Goal: Communication & Community: Answer question/provide support

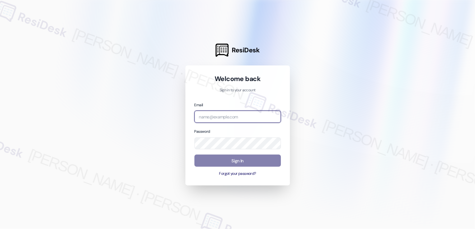
click at [218, 111] on input "email" at bounding box center [237, 116] width 86 height 12
type input "a"
type input "automated-surveys-apartment_management_pros-cecille.tinio@apartment_management_…"
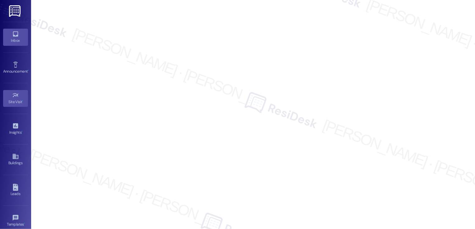
click at [15, 33] on icon at bounding box center [15, 33] width 7 height 7
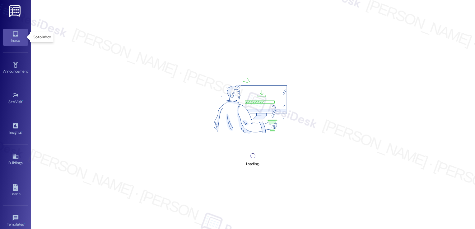
click at [15, 33] on icon at bounding box center [15, 33] width 7 height 7
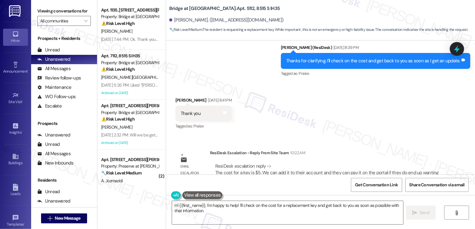
scroll to position [1081, 0]
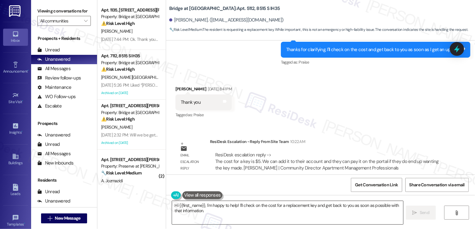
click at [232, 217] on textarea "Hi {{first_name}}, I'm happy to help! I'll check on the cost for a replacement …" at bounding box center [287, 212] width 231 height 23
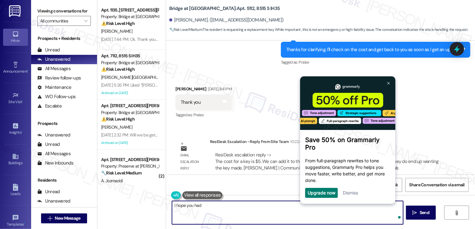
scroll to position [0, 0]
click at [388, 82] on img at bounding box center [388, 82] width 2 height 3
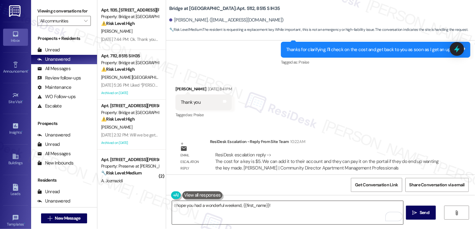
click at [282, 210] on textarea "I hope you had a wonderful weekend, {{first_name}}!" at bounding box center [287, 212] width 231 height 23
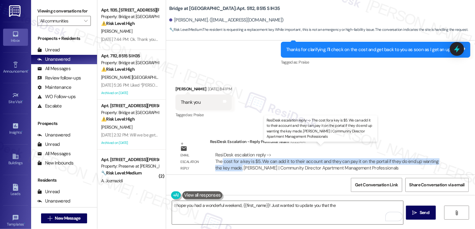
drag, startPoint x: 219, startPoint y: 155, endPoint x: 238, endPoint y: 160, distance: 20.0
click at [238, 160] on div "ResiDesk escalation reply -> The cost for a key is $5. We can add it to their a…" at bounding box center [326, 161] width 223 height 20
copy div "cost for a key is $5. We can add it to their account and they can pay it on the…"
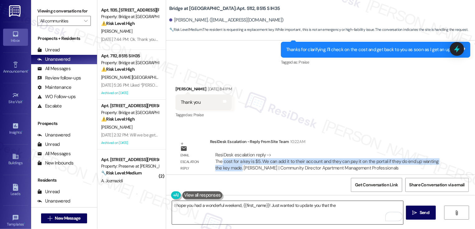
click at [339, 204] on textarea "I hope you had a wonderful weekend, {{first_name}}! Just wanted to update you t…" at bounding box center [287, 212] width 231 height 23
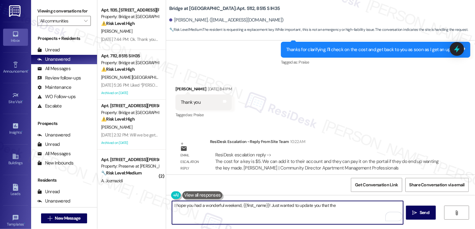
paste textarea "cost for a key is $5. We can add it to their account and they can pay it on the…"
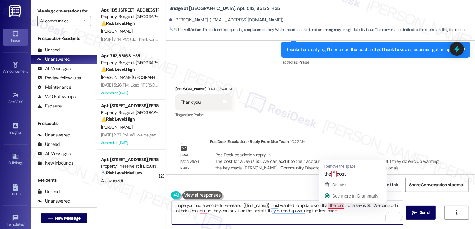
click at [333, 206] on textarea "I hope you had a wonderful weekend, {{first_name}}! Just wanted to update you t…" at bounding box center [287, 212] width 231 height 23
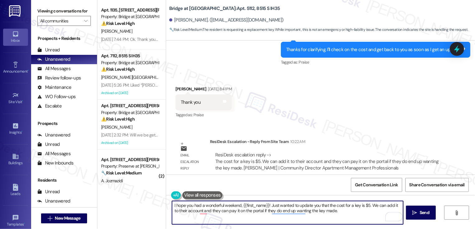
click at [368, 206] on textarea "I hope you had a wonderful weekend, {{first_name}}! Just wanted to update you t…" at bounding box center [287, 212] width 231 height 23
click at [372, 206] on textarea "I hope you had a wonderful weekend, {{first_name}}! Just wanted to update you t…" at bounding box center [287, 212] width 231 height 23
click at [202, 210] on textarea "I hope you had a wonderful weekend, {{first_name}}! Just wanted to update you t…" at bounding box center [287, 212] width 231 height 23
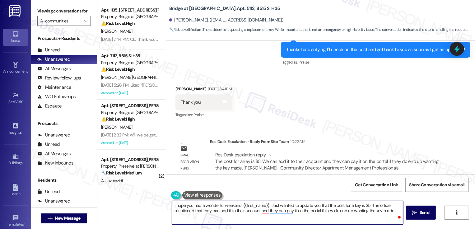
click at [239, 211] on textarea "I hope you had a wonderful weekend, {{first_name}}! Just wanted to update you t…" at bounding box center [287, 212] width 231 height 23
click at [261, 211] on textarea "I hope you had a wonderful weekend, {{first_name}}! Just wanted to update you t…" at bounding box center [287, 212] width 231 height 23
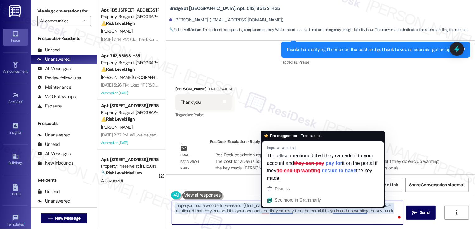
click at [270, 211] on textarea "I hope you had a wonderful weekend, {{first_name}}! Just wanted to update you t…" at bounding box center [287, 212] width 231 height 23
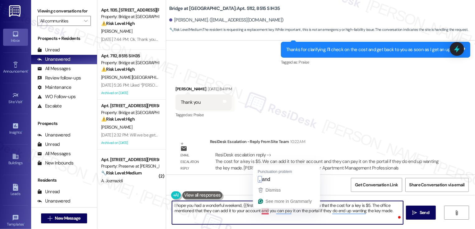
click at [260, 211] on textarea "I hope you had a wonderful weekend, {{first_name}}! Just wanted to update you t…" at bounding box center [287, 212] width 231 height 23
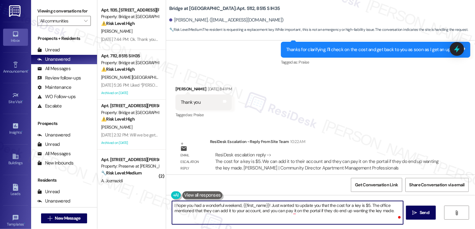
click at [323, 211] on textarea "I hope you had a wonderful weekend, {{first_name}}! Just wanted to update you t…" at bounding box center [287, 212] width 231 height 23
click at [330, 212] on textarea "I hope you had a wonderful weekend, {{first_name}}! Just wanted to update you t…" at bounding box center [287, 212] width 231 height 23
click at [379, 213] on textarea "I hope you had a wonderful weekend, {{first_name}}! Just wanted to update you t…" at bounding box center [287, 212] width 231 height 23
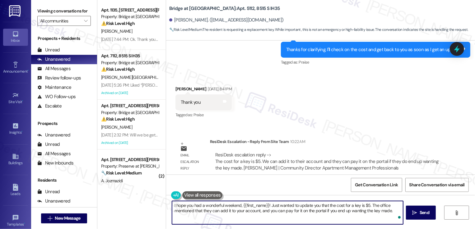
click at [390, 213] on textarea "I hope you had a wonderful weekend, {{first_name}}! Just wanted to update you t…" at bounding box center [287, 212] width 231 height 23
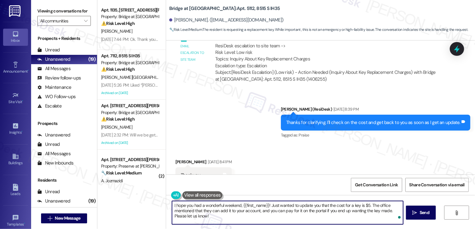
scroll to position [1081, 0]
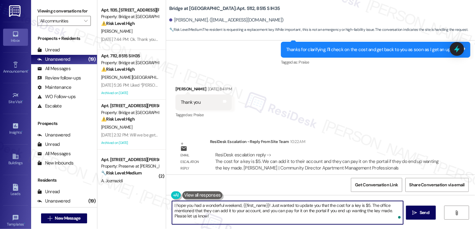
click at [337, 212] on textarea "I hope you had a wonderful weekend, {{first_name}}! Just wanted to update you t…" at bounding box center [287, 212] width 231 height 23
click at [346, 212] on textarea "I hope you had a wonderful weekend, {{first_name}}! Just wanted to update you t…" at bounding box center [287, 212] width 231 height 23
drag, startPoint x: 333, startPoint y: 210, endPoint x: 362, endPoint y: 211, distance: 28.9
click at [362, 211] on textarea "I hope you had a wonderful weekend, {{first_name}}! Just wanted to update you t…" at bounding box center [287, 212] width 231 height 23
click at [378, 210] on textarea "I hope you had a wonderful weekend, {{first_name}}! Just wanted to update you t…" at bounding box center [287, 212] width 231 height 23
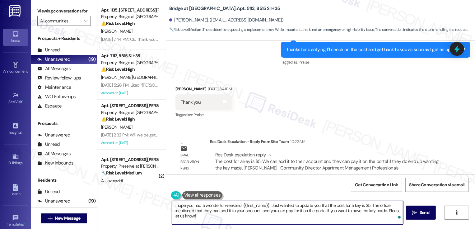
click at [378, 210] on textarea "I hope you had a wonderful weekend, {{first_name}}! Just wanted to update you t…" at bounding box center [287, 212] width 231 height 23
click at [364, 219] on textarea "I hope you had a wonderful weekend, {{first_name}}! Just wanted to update you t…" at bounding box center [287, 212] width 231 height 23
type textarea "I hope you had a wonderful weekend, {{first_name}}! Just wanted to update you t…"
click at [413, 216] on button " Send" at bounding box center [421, 212] width 30 height 14
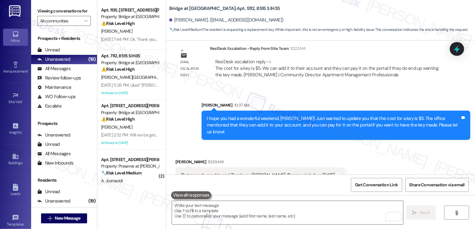
scroll to position [1175, 0]
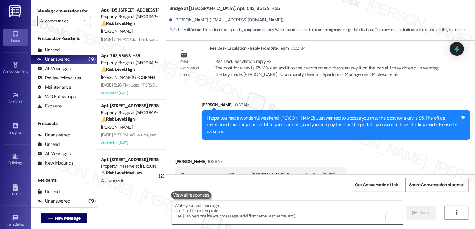
click at [225, 212] on textarea "To enrich screen reader interactions, please activate Accessibility in Grammarl…" at bounding box center [287, 212] width 231 height 23
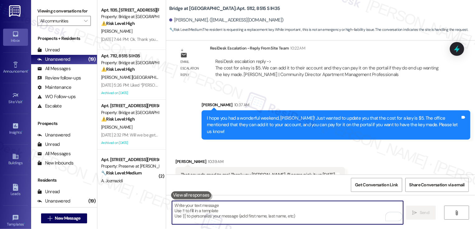
click at [347, 150] on div "Received via SMS [PERSON_NAME] 10:39 AM That sounds good to me! Thank you [PERS…" at bounding box center [320, 165] width 309 height 43
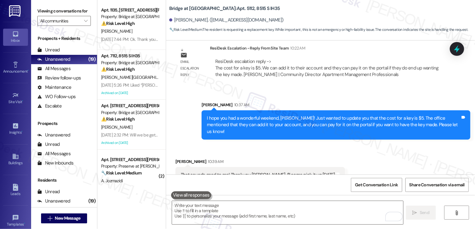
click at [350, 160] on div "Received via SMS [PERSON_NAME] 10:39 AM That sounds good to me! Thank you [PERS…" at bounding box center [320, 165] width 309 height 43
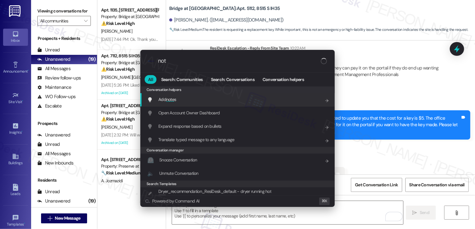
type input "note"
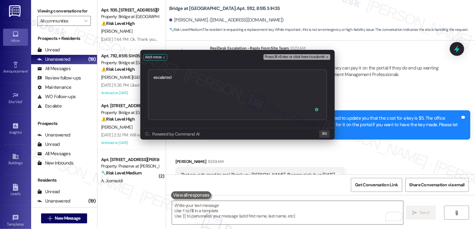
type textarea "escalated [URL][DOMAIN_NAME]"
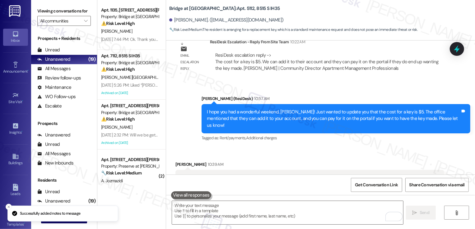
scroll to position [1259, 0]
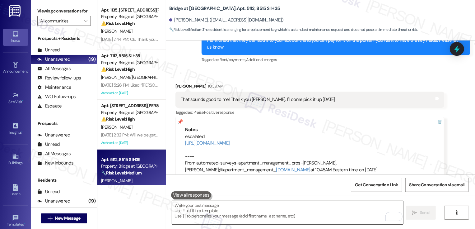
click at [217, 210] on textarea "To enrich screen reader interactions, please activate Accessibility in Grammarl…" at bounding box center [287, 212] width 231 height 23
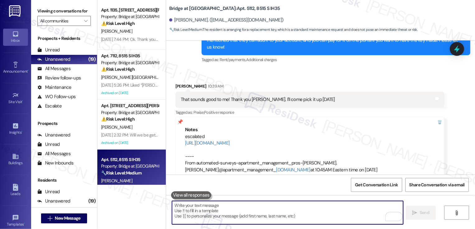
type textarea "I"
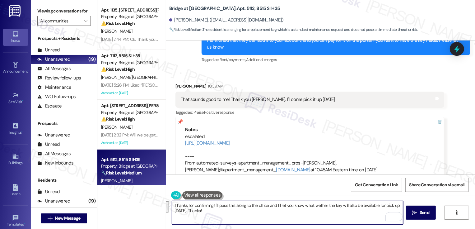
click at [167, 207] on button "See rewrite suggestions" at bounding box center [166, 206] width 5 height 11
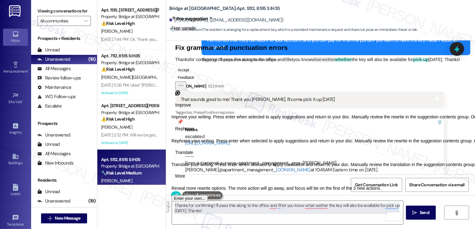
click at [194, 132] on span "Rephrase" at bounding box center [184, 128] width 19 height 7
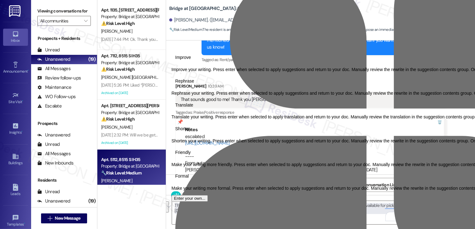
click at [191, 155] on span "Friendly" at bounding box center [183, 152] width 16 height 7
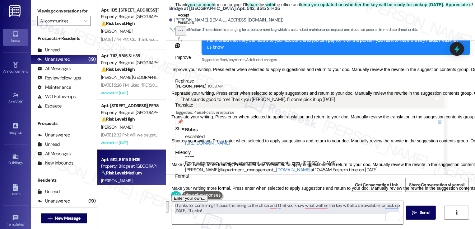
click at [189, 19] on button "Accept" at bounding box center [183, 15] width 16 height 7
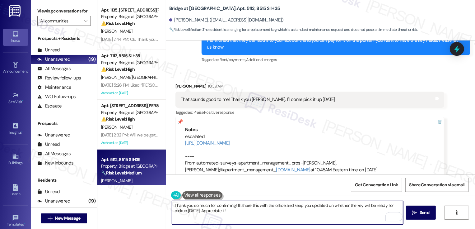
click at [345, 212] on textarea "Thank you so much for confirming! I'll share this with the office and keep you …" at bounding box center [287, 212] width 231 height 23
type textarea "Thank you so much for confirming! I'll share this with the office and keep you …"
click at [423, 213] on span "Send" at bounding box center [424, 212] width 10 height 7
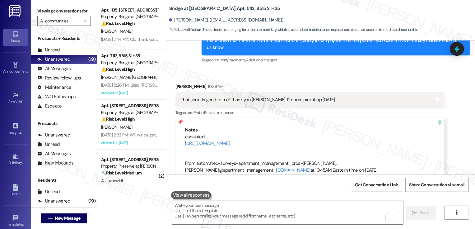
scroll to position [1309, 0]
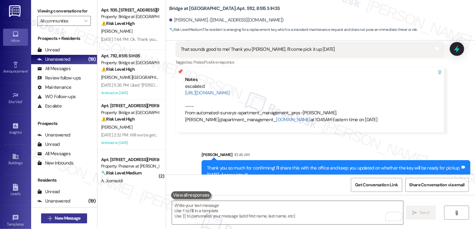
click at [73, 215] on span "New Message" at bounding box center [67, 218] width 25 height 7
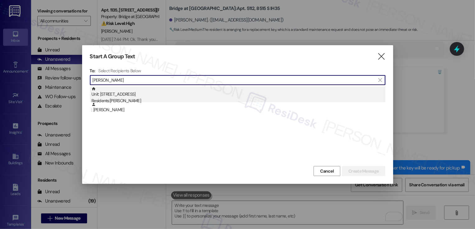
type input "[PERSON_NAME]"
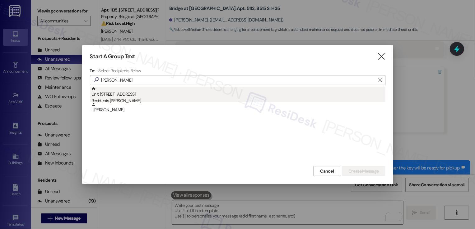
click at [132, 91] on div "Unit: [STREET_ADDRESS] S Residents: [PERSON_NAME]" at bounding box center [238, 95] width 294 height 18
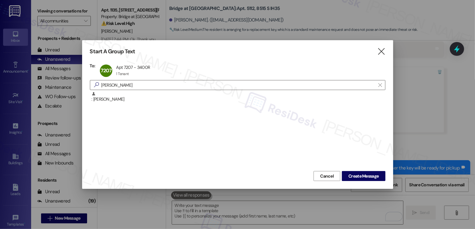
click at [364, 183] on div "Start A Group Text  To: 7207 Apt 7207 - 3400R Apt 7207 - 3400R 1 Tenant 1 Tena…" at bounding box center [237, 114] width 311 height 148
click at [362, 178] on span "Create Message" at bounding box center [363, 176] width 30 height 7
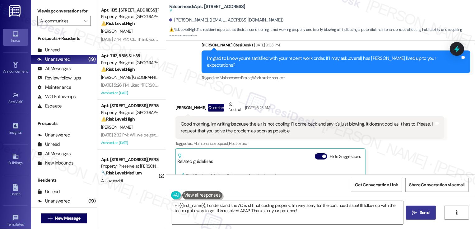
scroll to position [1126, 0]
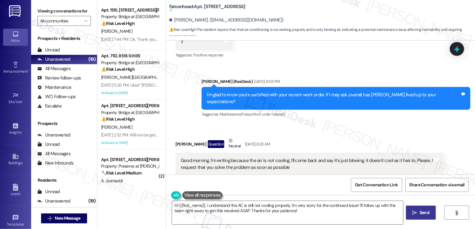
click at [206, 7] on b "Falconhead: Apt. 7207, [STREET_ADDRESS] S Suggested actions and notes available…" at bounding box center [207, 8] width 76 height 10
copy b "7207"
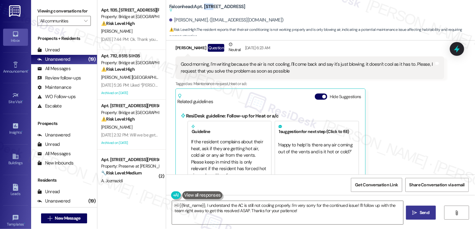
scroll to position [1217, 0]
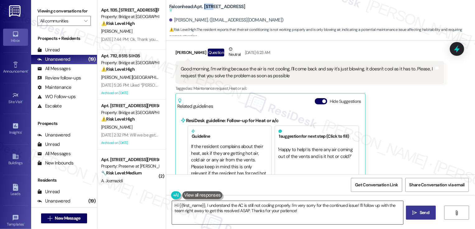
click at [203, 202] on textarea "Hi {{first_name}}, I understand the AC is still not cooling properly. I'm very …" at bounding box center [287, 212] width 231 height 23
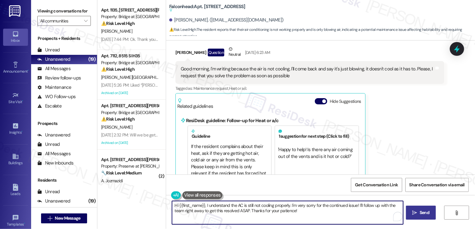
click at [203, 210] on textarea "Hi {{first_name}}, I understand the AC is still not cooling properly. I'm very …" at bounding box center [287, 212] width 231 height 23
drag, startPoint x: 202, startPoint y: 205, endPoint x: 165, endPoint y: 205, distance: 36.4
click at [169, 205] on div "Hi {{first_name}}, I understand the AC is still not cooling properly. I'm very …" at bounding box center [285, 212] width 232 height 24
click at [172, 204] on textarea "{{first_name}}, I understand the AC is still not cooling properly. I'm very sor…" at bounding box center [287, 212] width 231 height 23
click at [265, 205] on textarea "I hope you had a wonderful weekend, {{first_name}}, I understand the AC is stil…" at bounding box center [287, 212] width 231 height 23
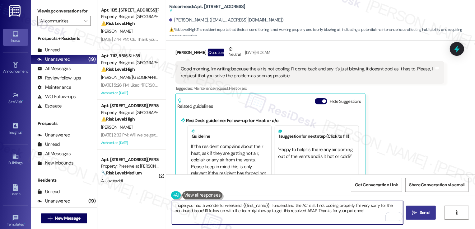
click at [306, 205] on textarea "I hope you had a wonderful weekend, {{first_name}}! I understand the AC is stil…" at bounding box center [287, 212] width 231 height 23
drag, startPoint x: 348, startPoint y: 205, endPoint x: 390, endPoint y: 229, distance: 48.1
click at [390, 228] on html "Inbox Go to Inbox Announcement • Send A Text Announcement Site Visit • Go to Si…" at bounding box center [237, 114] width 475 height 229
click at [351, 214] on textarea "I hope you had a wonderful weekend, {{first_name}}! I understand the AC was not…" at bounding box center [287, 212] width 231 height 23
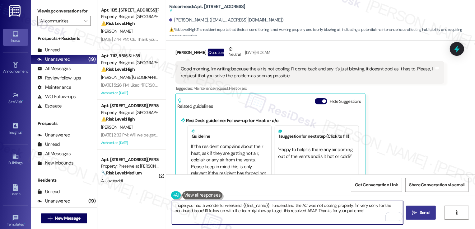
drag, startPoint x: 203, startPoint y: 210, endPoint x: 211, endPoint y: 220, distance: 12.8
click at [211, 220] on textarea "I hope you had a wonderful weekend, {{first_name}}! I understand the AC was not…" at bounding box center [287, 212] width 231 height 23
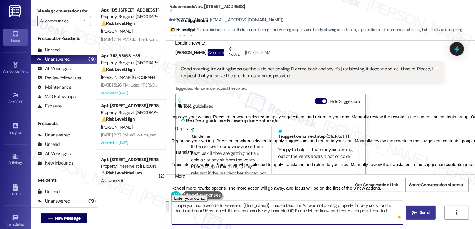
click at [194, 132] on span "Rephrase" at bounding box center [184, 128] width 19 height 7
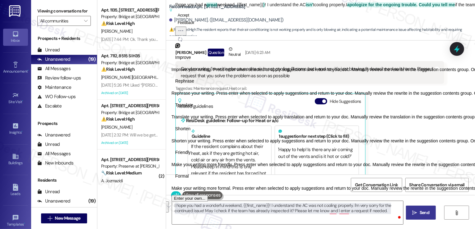
click at [191, 155] on span "Friendly" at bounding box center [183, 152] width 16 height 7
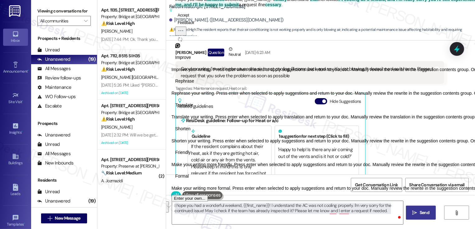
click at [191, 19] on button "Accept" at bounding box center [183, 15] width 16 height 7
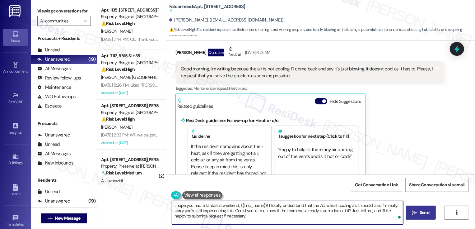
click at [239, 217] on textarea "I hope you had a fantastic weekend, {{first_name}}! I totally understand that t…" at bounding box center [287, 212] width 231 height 23
click at [288, 206] on textarea "I hope you had a fantastic weekend, {{first_name}}! I totally understand that t…" at bounding box center [287, 212] width 231 height 23
click at [288, 206] on textarea "I hope you had a fantastic weekend, {{first_name}}! I totally unstand that the …" at bounding box center [287, 212] width 231 height 23
click at [277, 204] on textarea "I hope you had a fantastic weekend, {{first_name}}! I've heard that the AC wasn…" at bounding box center [287, 212] width 231 height 23
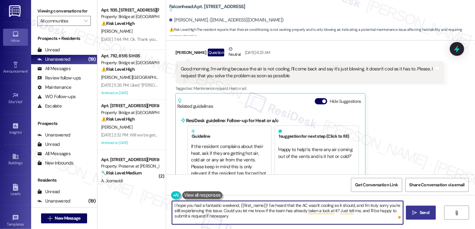
click at [277, 204] on textarea "I hope you had a fantastic weekend, {{first_name}}! I've heard that the AC wasn…" at bounding box center [287, 212] width 231 height 23
click at [324, 206] on textarea "I hope you had a fantastic weekend, {{first_name}}! I hear your concern that th…" at bounding box center [287, 212] width 231 height 23
click at [383, 212] on textarea "I hope you had a fantastic weekend, {{first_name}}! I hear your concern that th…" at bounding box center [287, 212] width 231 height 23
click at [292, 220] on textarea "I hope you had a fantastic weekend, {{first_name}}! I hear your concern that th…" at bounding box center [287, 212] width 231 height 23
type textarea "I hope you had a fantastic weekend, {{first_name}}! I hear your concern that th…"
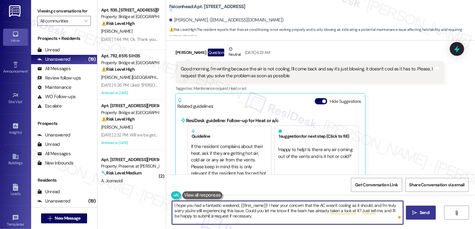
click at [421, 211] on span "Send" at bounding box center [424, 212] width 10 height 7
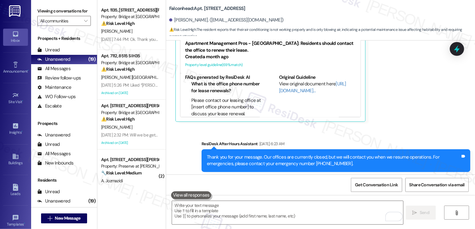
scroll to position [1346, 0]
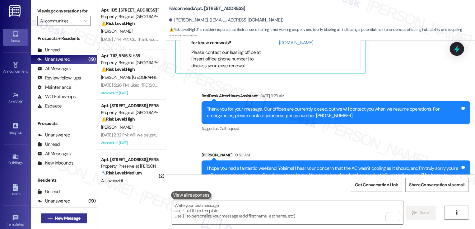
click at [67, 216] on span "New Message" at bounding box center [67, 218] width 25 height 7
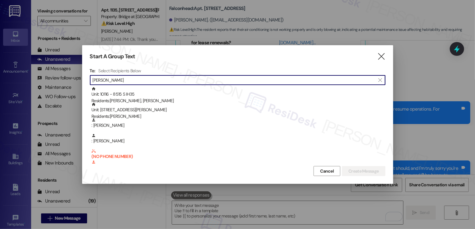
type input "[PERSON_NAME]"
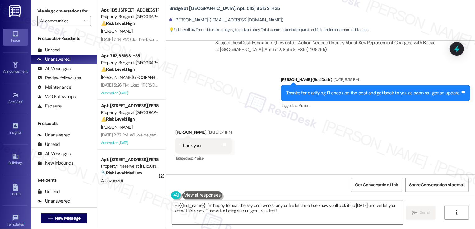
scroll to position [1016, 0]
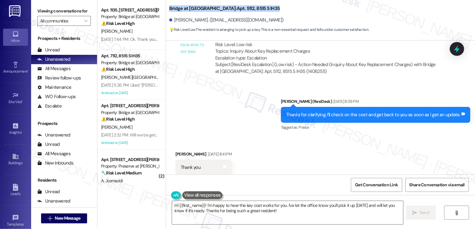
drag, startPoint x: 165, startPoint y: 8, endPoint x: 261, endPoint y: 12, distance: 96.2
click at [263, 11] on div "Bridge at Monarch Bluffs: Apt. 5112, 8515 S IH35 Shelby Henderson. (pinklady070…" at bounding box center [320, 17] width 309 height 31
copy b "Bridge at Monarch Bluffs: Apt. 5112, 8515 S IH35"
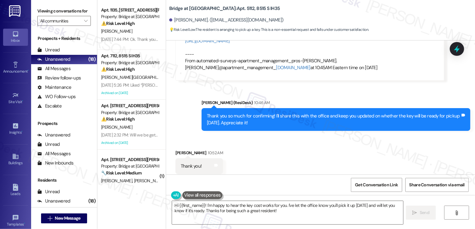
scroll to position [1461, 0]
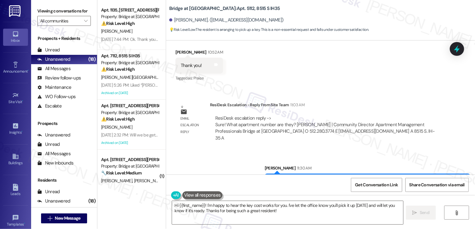
click at [232, 151] on div "Sent via SMS Sarah 11:30 AM You're welcome! Just to clarify, are you needing a …" at bounding box center [320, 172] width 309 height 43
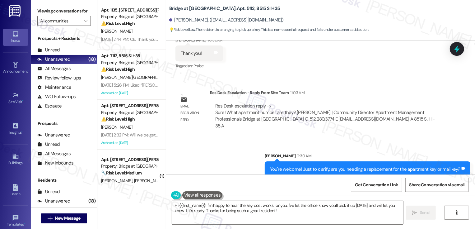
scroll to position [1504, 0]
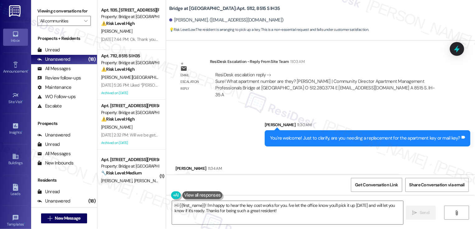
drag, startPoint x: 179, startPoint y: 162, endPoint x: 382, endPoint y: 161, distance: 203.1
click at [382, 174] on div "Apartment key, and also how much are the gate openers? I still had mine before …" at bounding box center [287, 182] width 225 height 16
copy div "partment key, and also how much are the gate openers? I still had mine before w…"
click at [221, 114] on div "Sent via SMS Sarah 11:30 AM You're welcome! Just to clarify, are you needing a …" at bounding box center [320, 128] width 309 height 43
click at [210, 207] on textarea "Hi {{first_name}}! I'm happy to hear the key cost works for you. I've let the o…" at bounding box center [287, 212] width 231 height 23
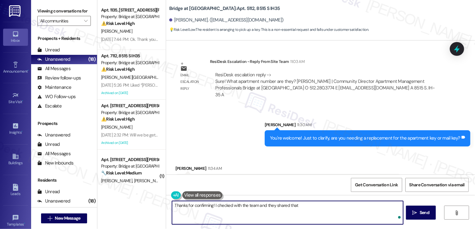
paste textarea "We no longer use remotes for the gate. It is used with the gatewise app."
click at [299, 205] on textarea "Thanks for confirming! I checked with the team and they shared that We no longe…" at bounding box center [287, 212] width 231 height 23
click at [257, 206] on textarea "Thanks for confirming! I checked with the team and they shared that we no longe…" at bounding box center [287, 212] width 231 height 23
click at [178, 210] on textarea "Thanks for confirming! I checked with the team, and they shared that we no long…" at bounding box center [287, 212] width 231 height 23
type textarea "Thanks for confirming! I checked with the team, and they shared that we no long…"
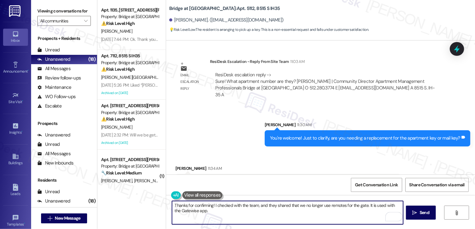
click at [422, 221] on div "Thanks for confirming! I checked with the team, and they shared that we no long…" at bounding box center [320, 218] width 309 height 47
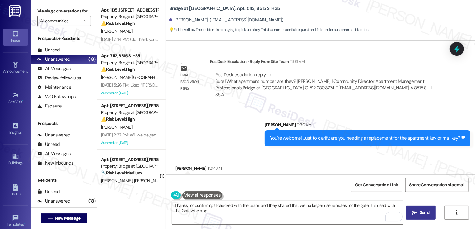
click at [421, 217] on button " Send" at bounding box center [421, 212] width 30 height 14
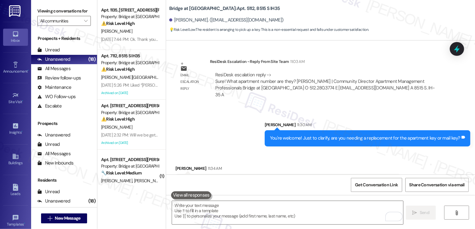
scroll to position [1555, 0]
